Goal: Information Seeking & Learning: Learn about a topic

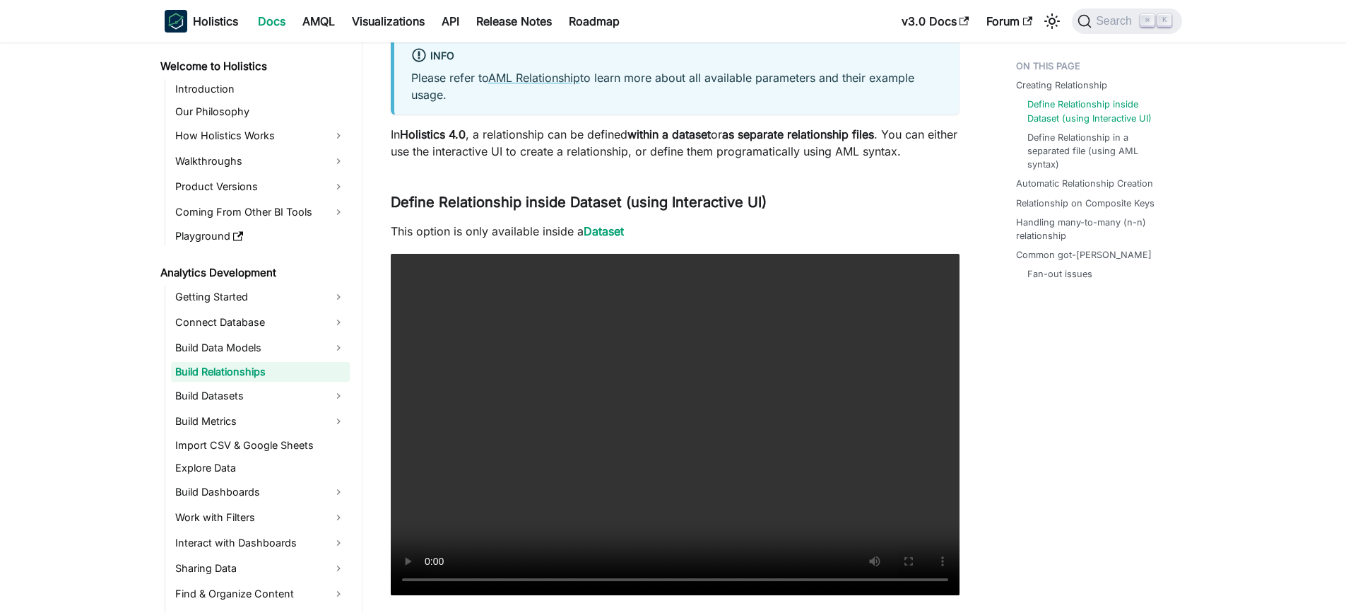
scroll to position [372, 0]
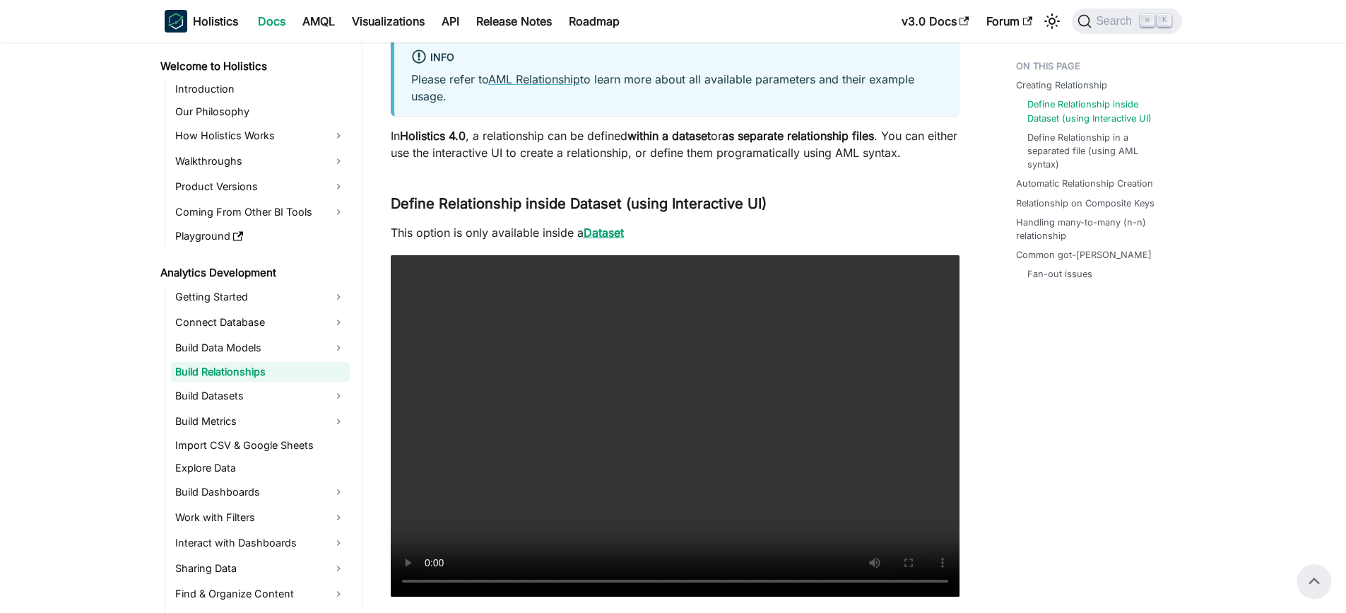
click at [617, 230] on link "Dataset" at bounding box center [604, 232] width 40 height 14
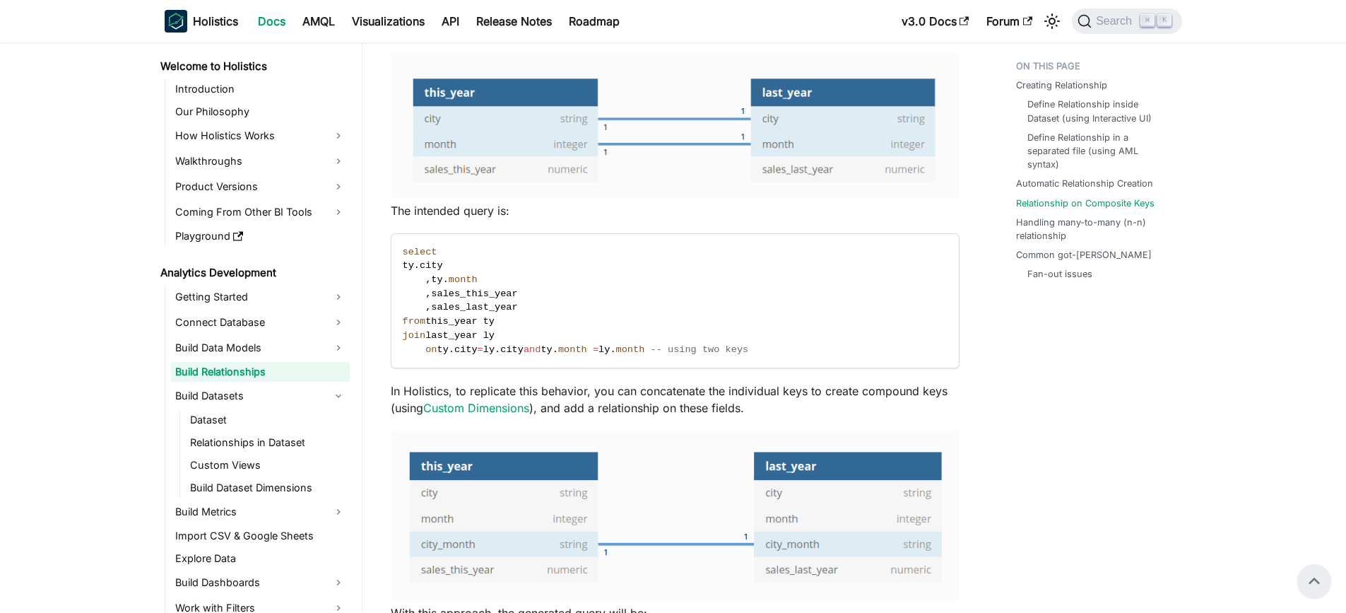
scroll to position [2190, 0]
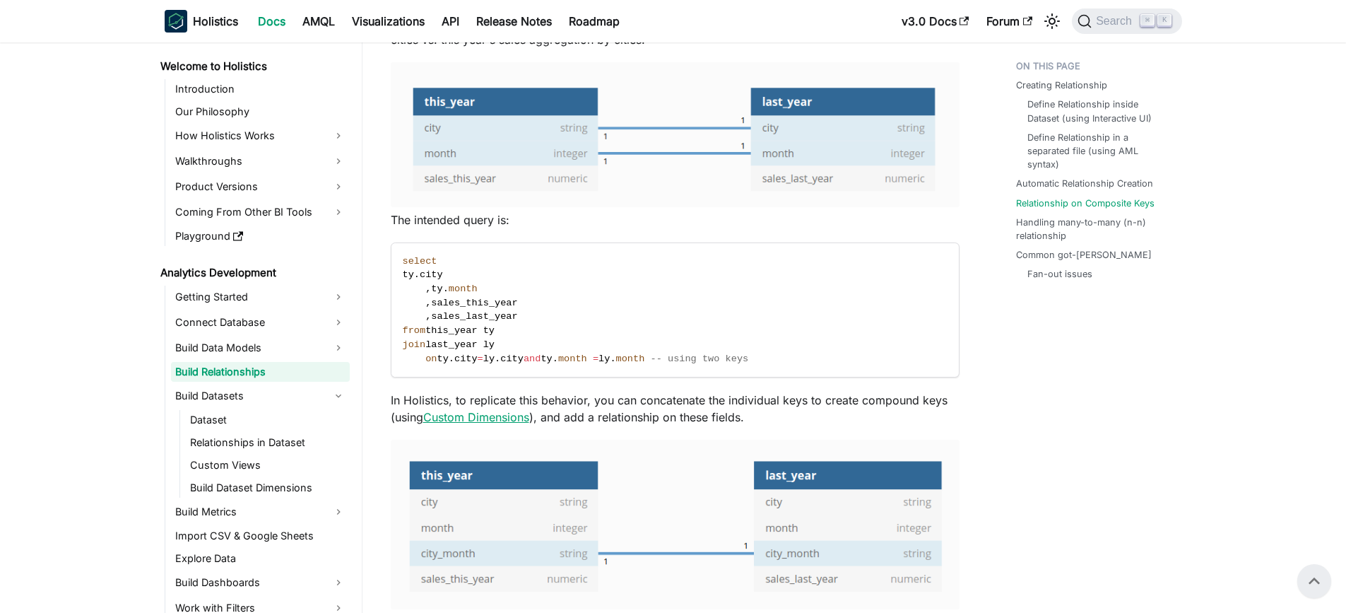
click at [521, 415] on link "Custom Dimensions" at bounding box center [476, 417] width 106 height 14
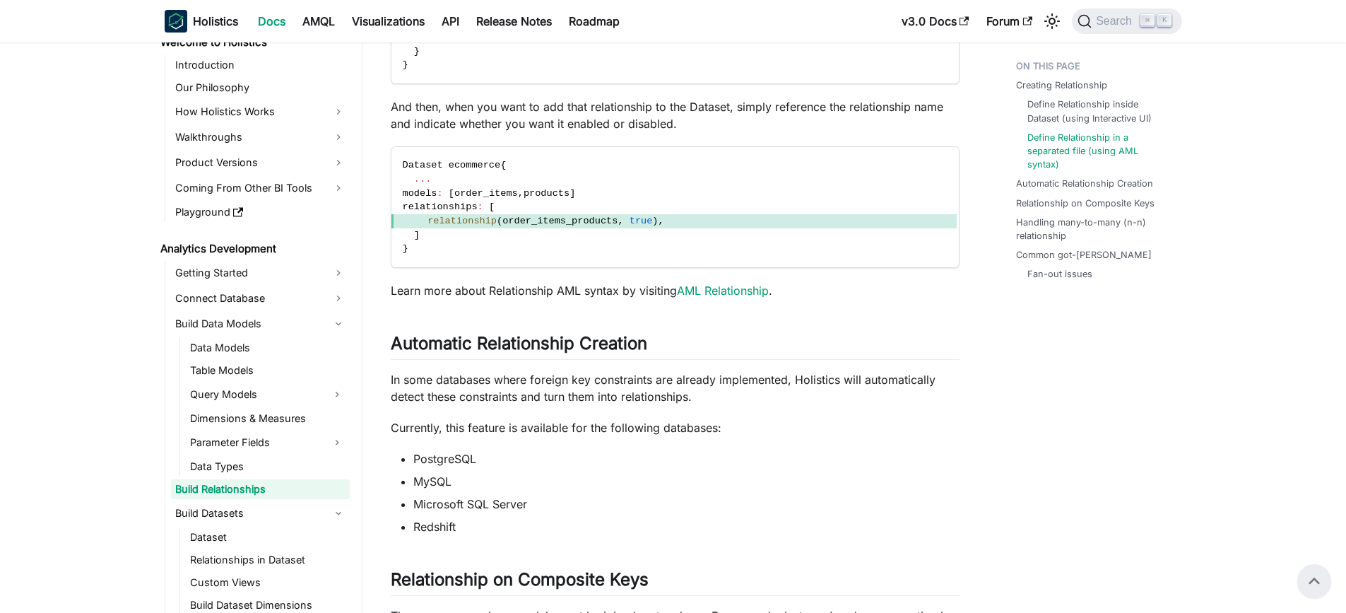
scroll to position [1595, 0]
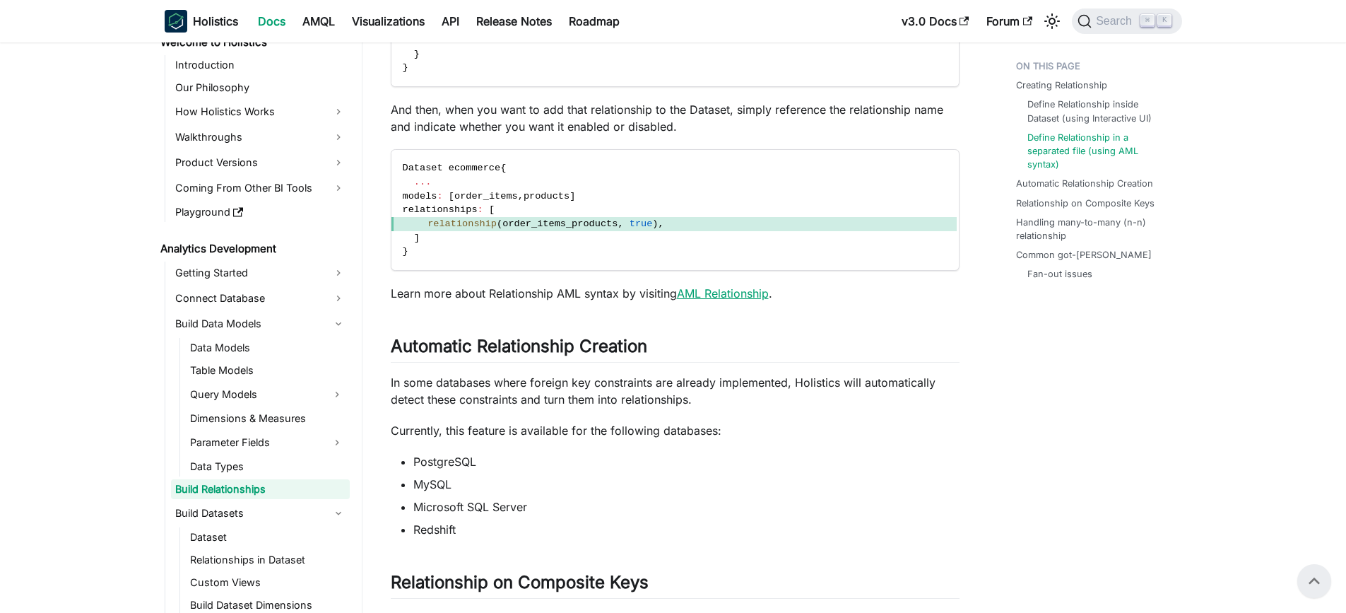
click at [732, 297] on link "AML Relationship" at bounding box center [723, 293] width 92 height 14
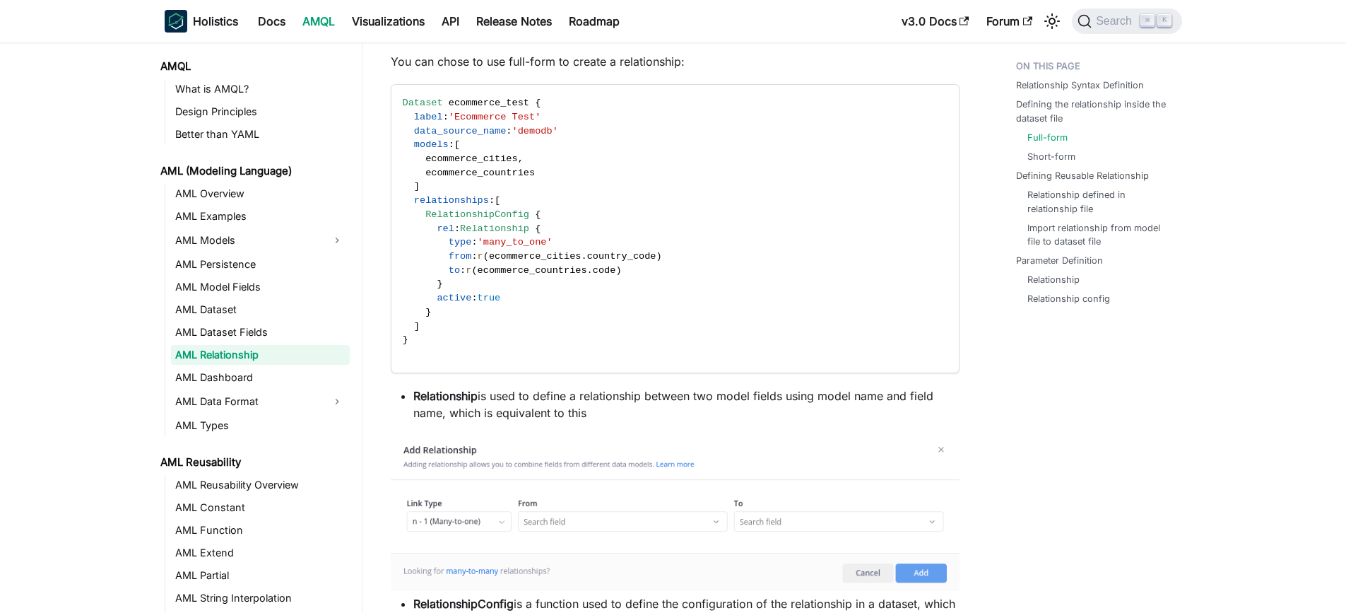
scroll to position [585, 0]
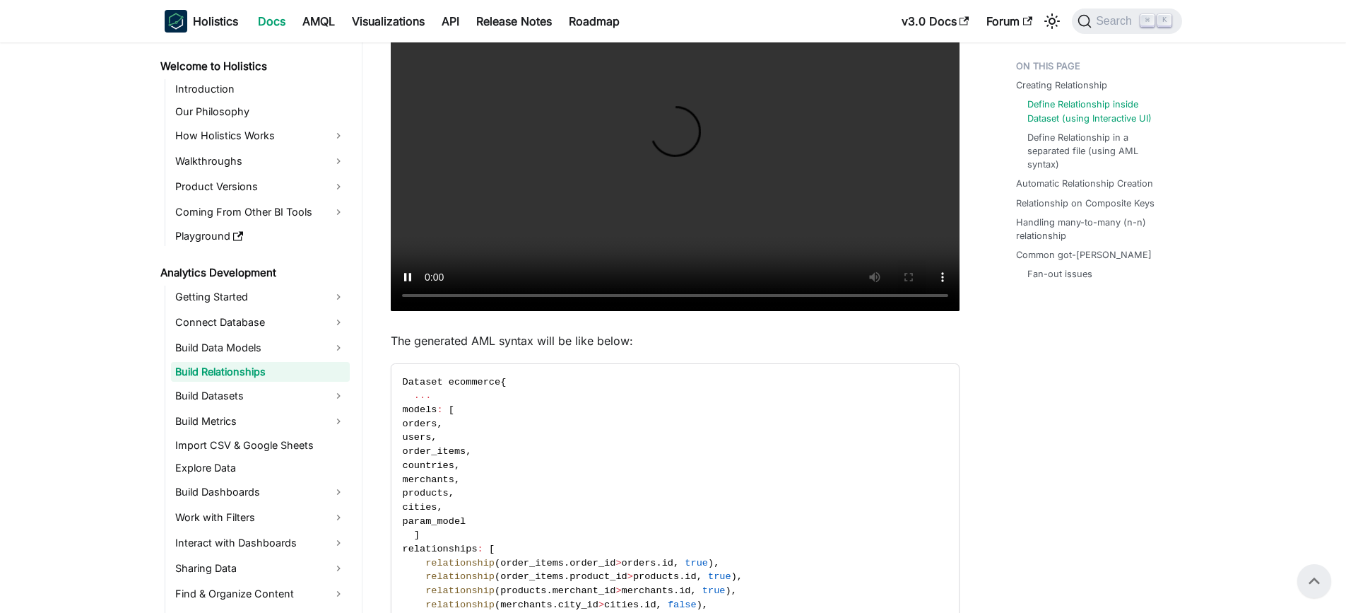
scroll to position [648, 0]
